Goal: Use online tool/utility

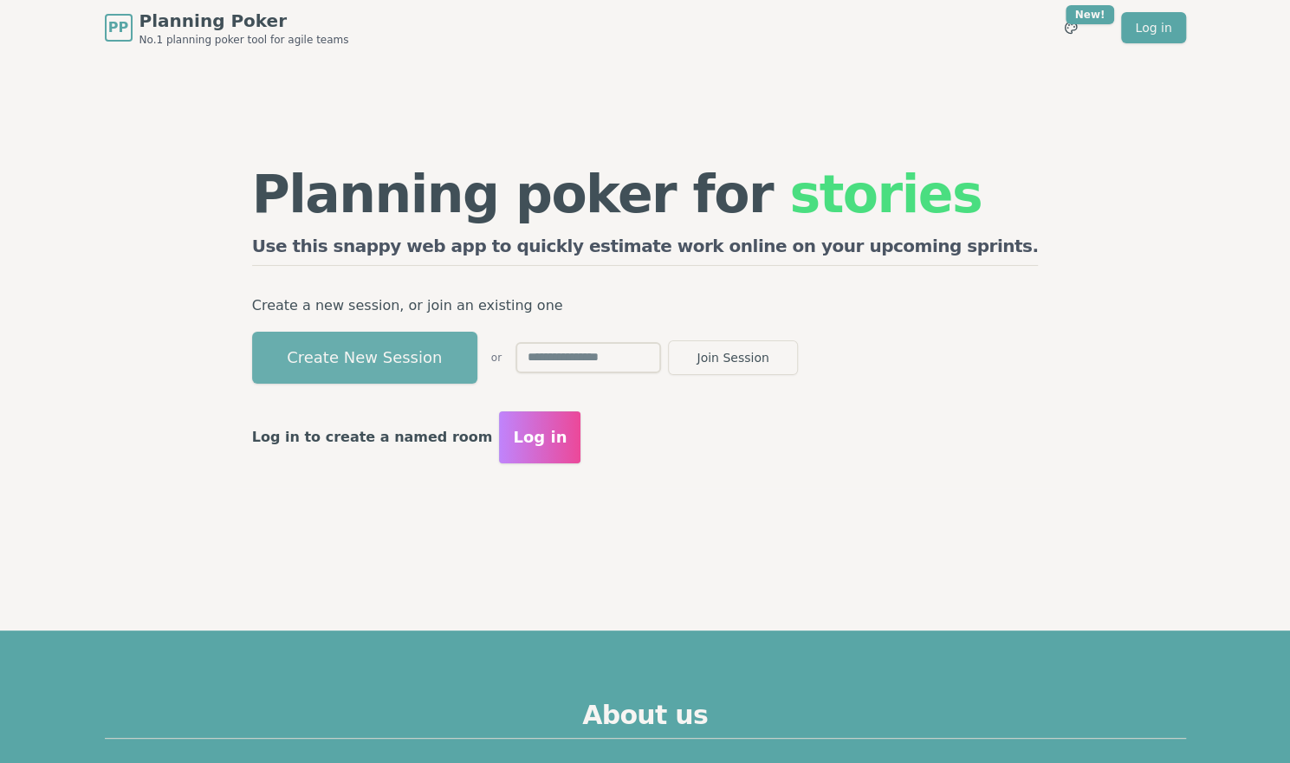
click at [463, 334] on button "Create New Session" at bounding box center [364, 358] width 225 height 52
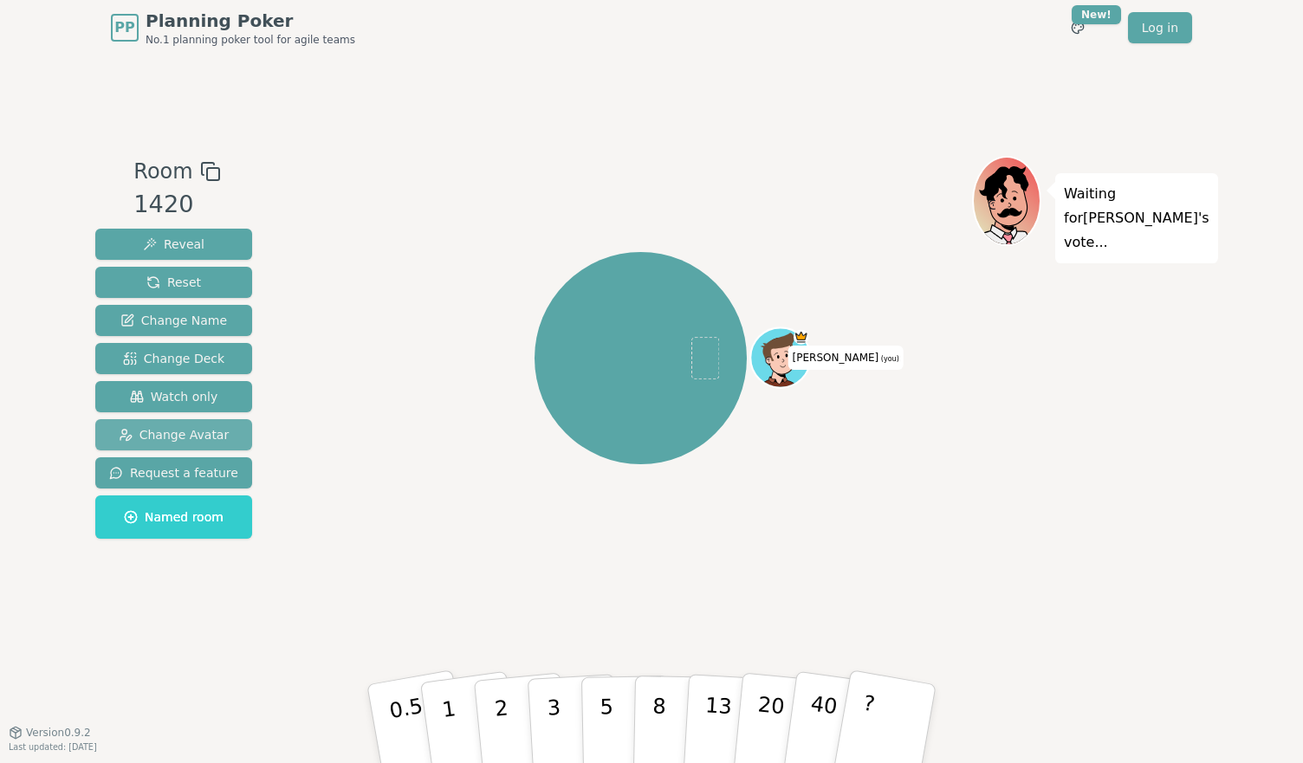
click at [231, 432] on button "Change Avatar" at bounding box center [173, 434] width 157 height 31
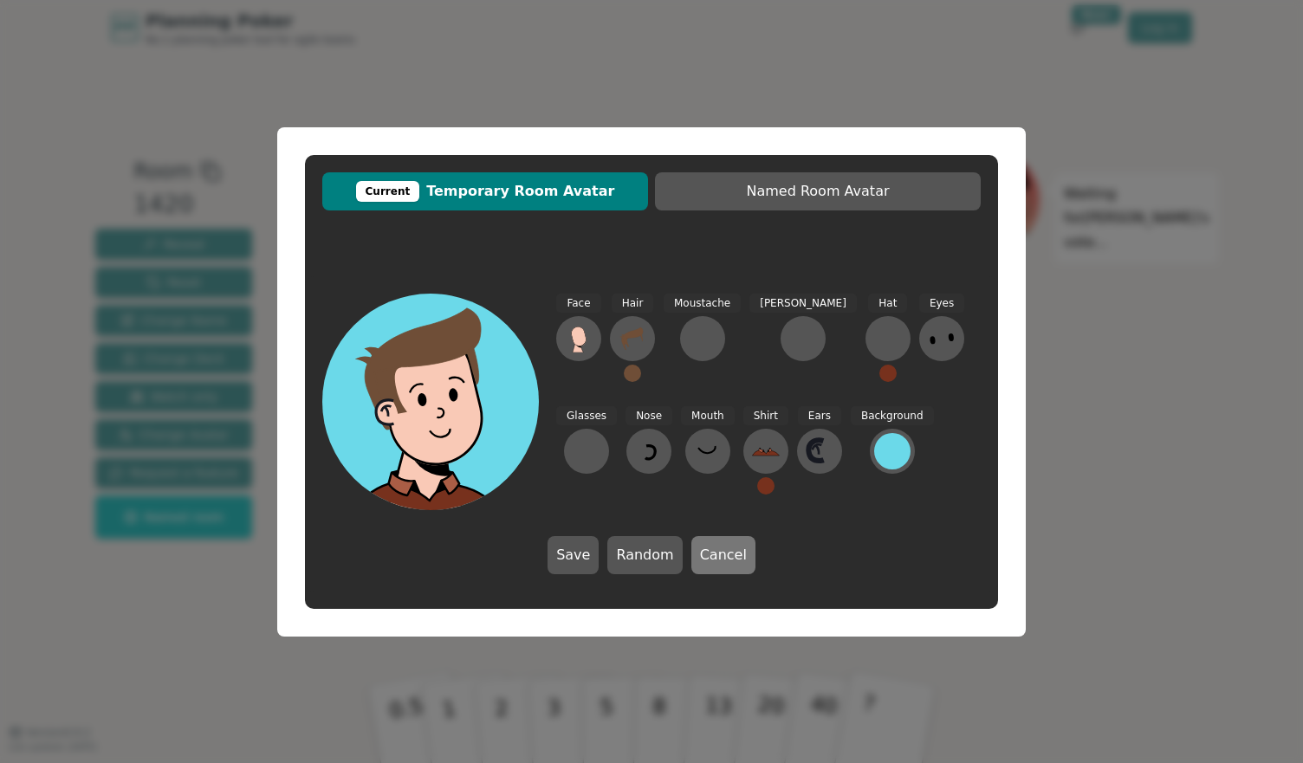
click at [716, 557] on button "Cancel" at bounding box center [723, 555] width 64 height 38
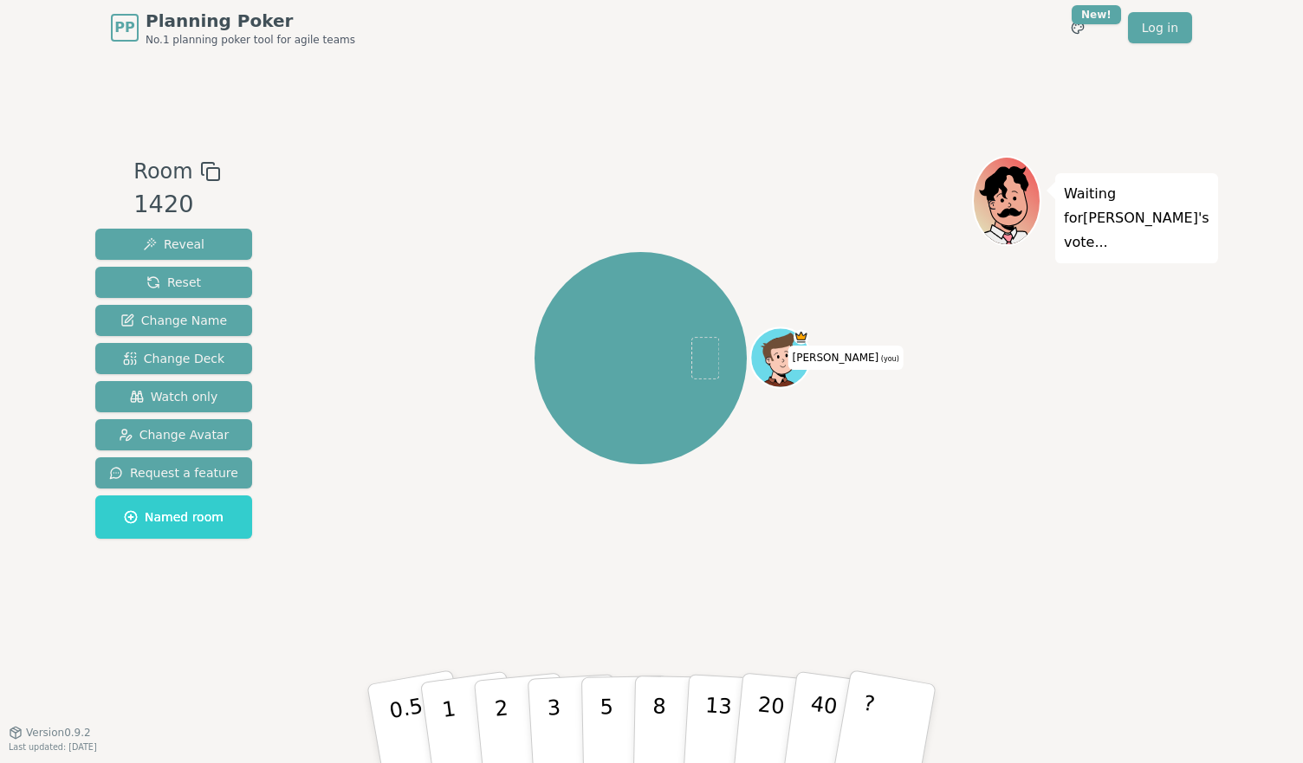
click at [204, 169] on icon at bounding box center [210, 171] width 21 height 21
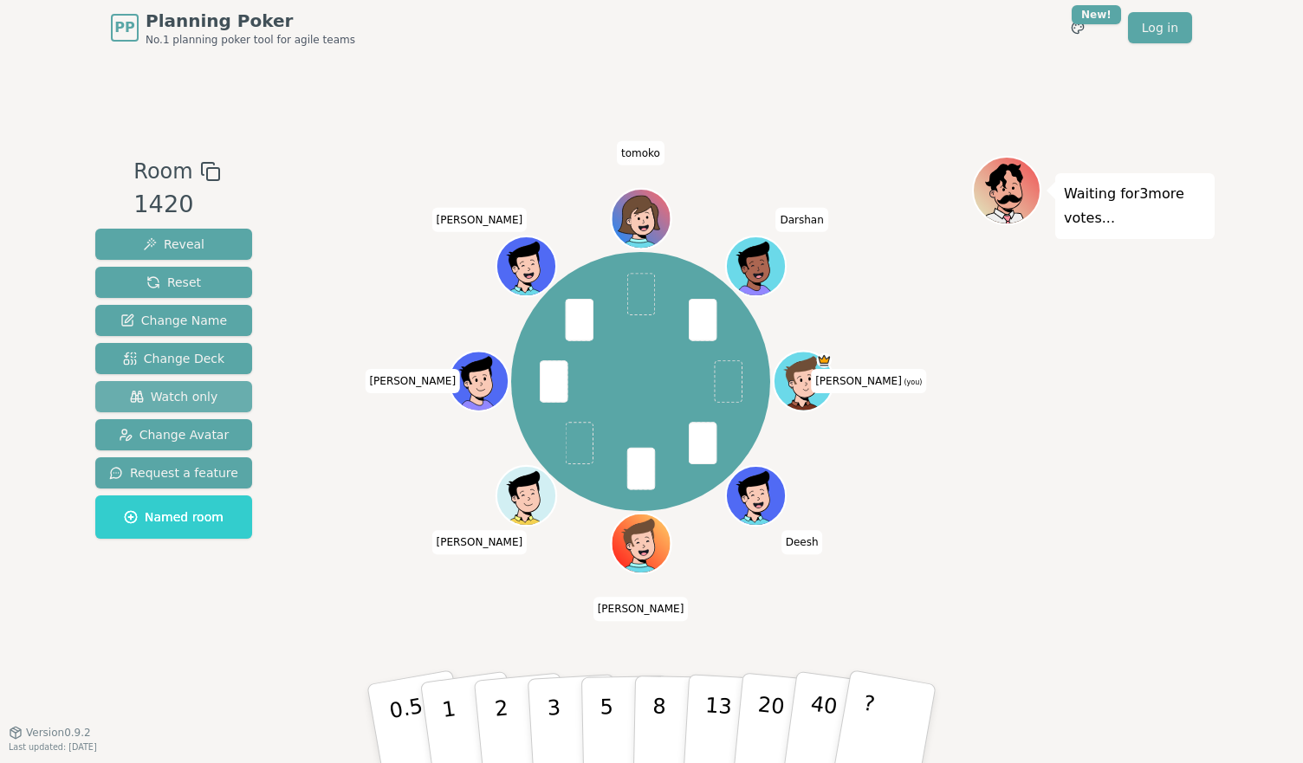
click at [191, 399] on span "Watch only" at bounding box center [174, 396] width 88 height 17
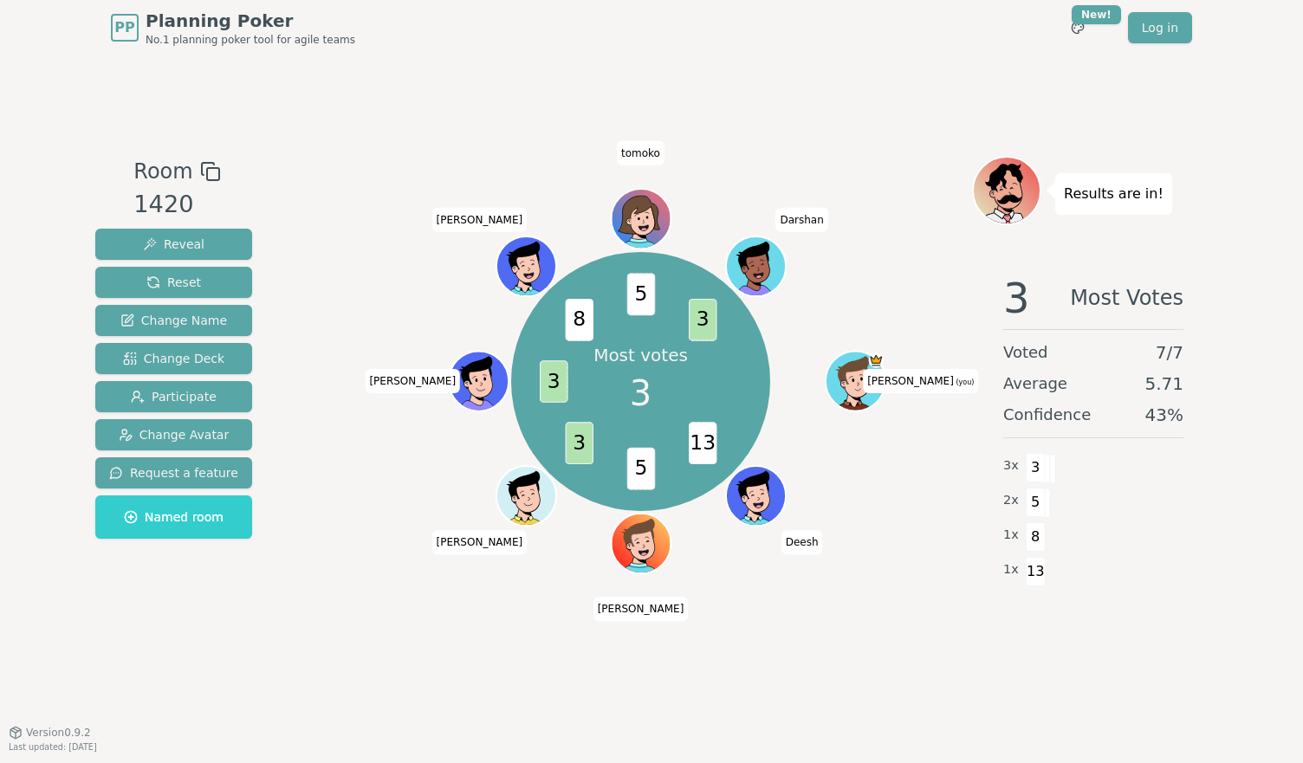
click at [899, 560] on div "Most votes 3 13 5 3 3 8 5 3 [PERSON_NAME] (you) [PERSON_NAME] [PERSON_NAME] [PE…" at bounding box center [640, 381] width 663 height 389
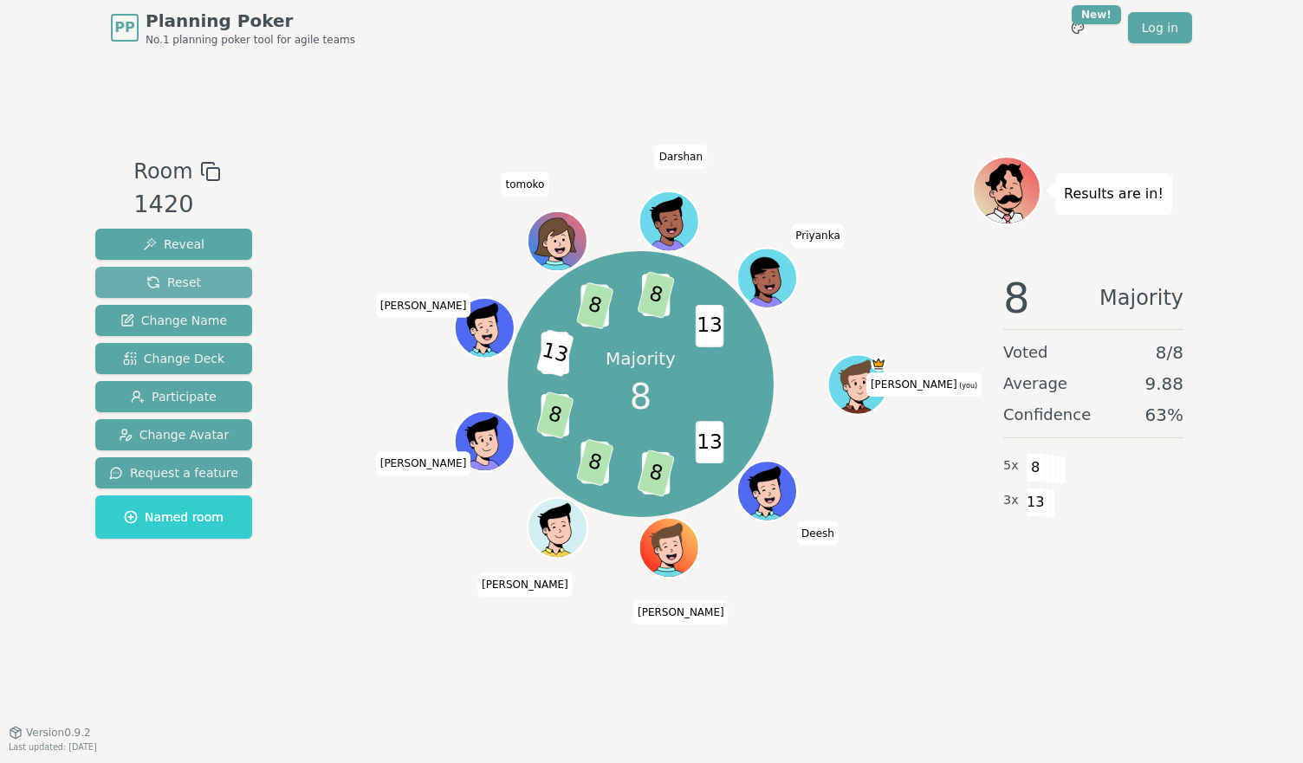
click at [203, 276] on button "Reset" at bounding box center [173, 282] width 157 height 31
click at [162, 283] on span "Reset" at bounding box center [173, 282] width 55 height 17
click at [177, 282] on span "Reset" at bounding box center [173, 282] width 55 height 17
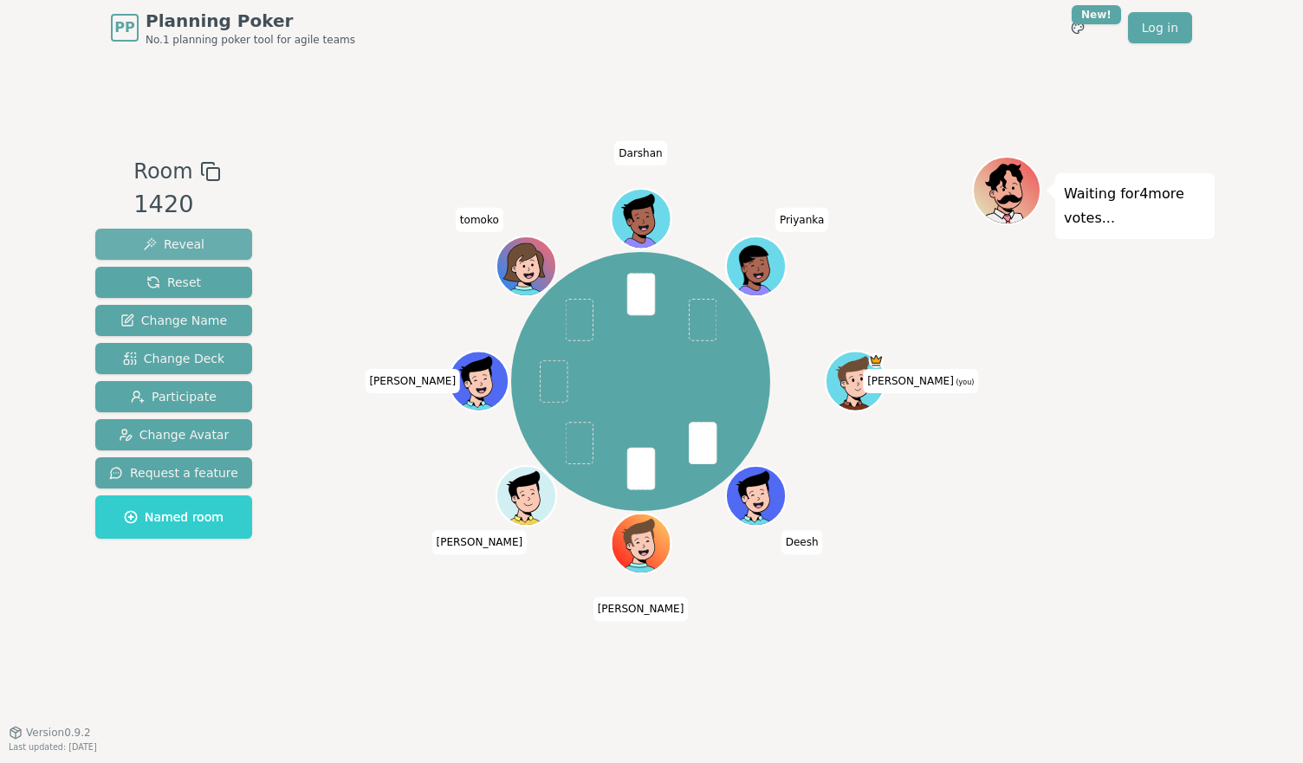
click at [165, 245] on span "Reveal" at bounding box center [174, 244] width 62 height 17
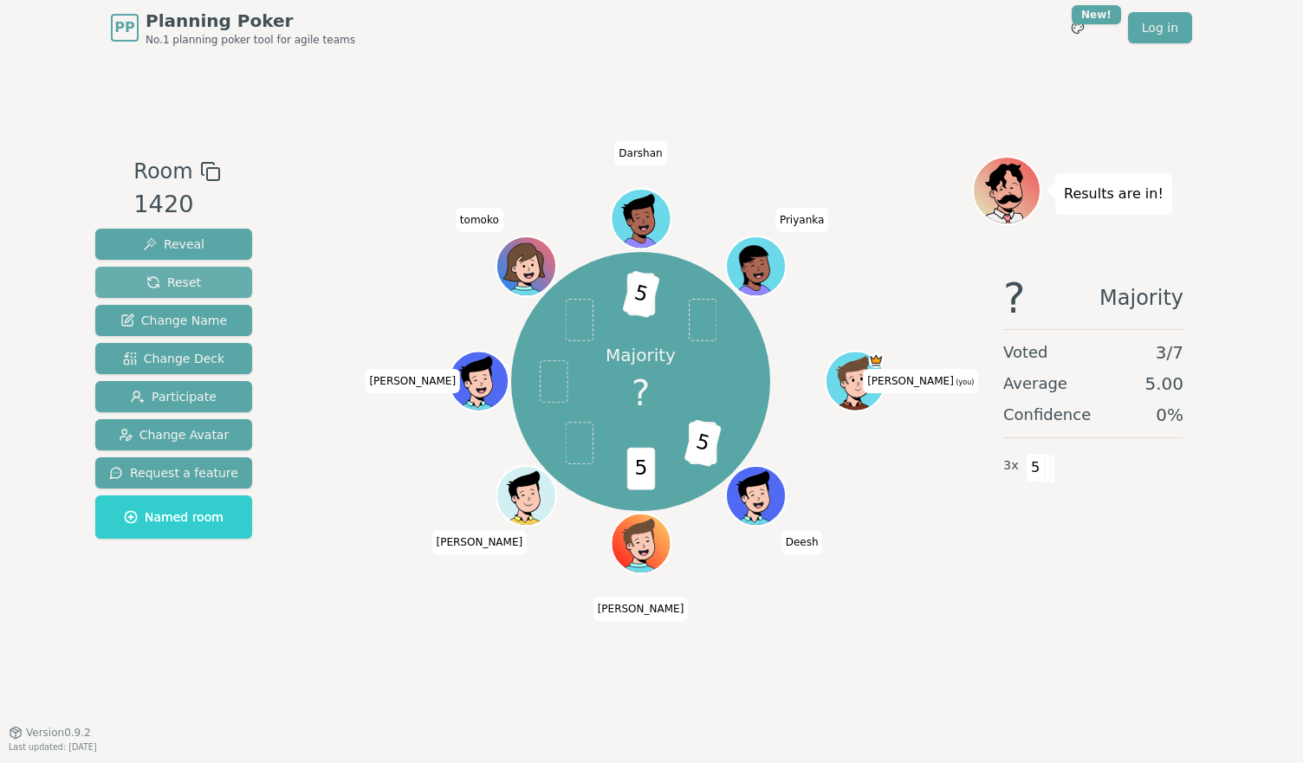
click at [191, 287] on span "Reset" at bounding box center [173, 282] width 55 height 17
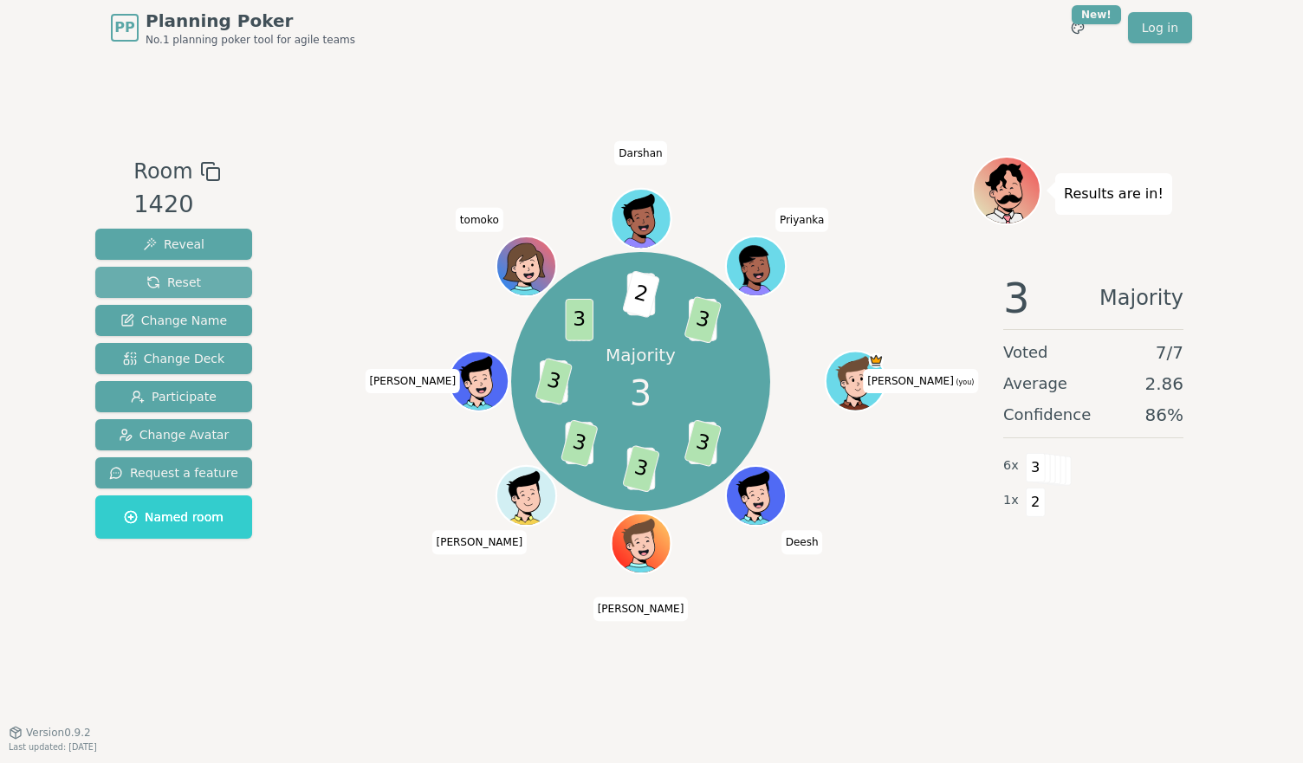
click at [191, 287] on span "Reset" at bounding box center [173, 282] width 55 height 17
